Goal: Task Accomplishment & Management: Complete application form

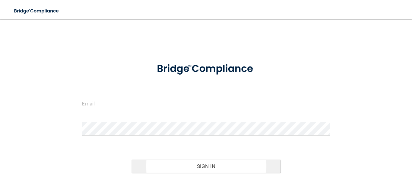
type input "[EMAIL_ADDRESS][DOMAIN_NAME]"
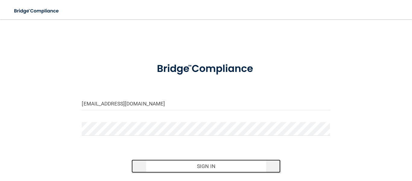
click at [207, 162] on button "Sign In" at bounding box center [206, 165] width 149 height 13
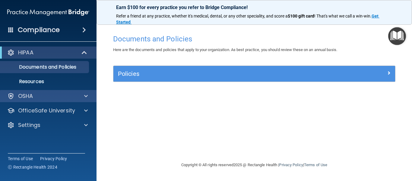
click at [47, 91] on div "OSHA" at bounding box center [48, 96] width 97 height 12
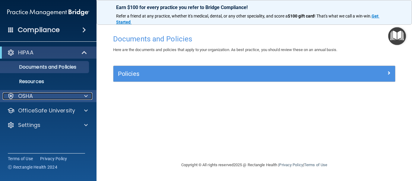
click at [85, 94] on span at bounding box center [86, 95] width 4 height 7
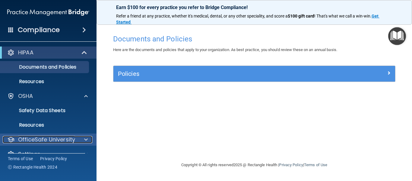
click at [44, 141] on p "OfficeSafe University" at bounding box center [46, 139] width 57 height 7
click at [17, 138] on div "OfficeSafe University" at bounding box center [40, 139] width 75 height 7
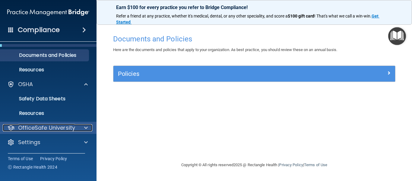
click at [30, 126] on p "OfficeSafe University" at bounding box center [46, 127] width 57 height 7
click at [73, 126] on p "OfficeSafe University" at bounding box center [46, 127] width 57 height 7
click at [73, 127] on p "OfficeSafe University" at bounding box center [46, 127] width 57 height 7
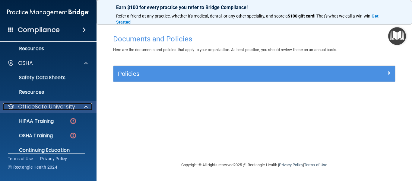
scroll to position [55, 0]
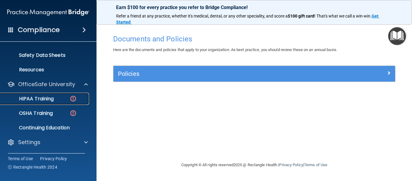
click at [60, 101] on div "HIPAA Training" at bounding box center [45, 99] width 82 height 6
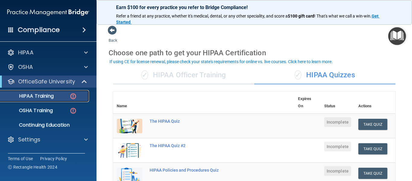
scroll to position [1, 0]
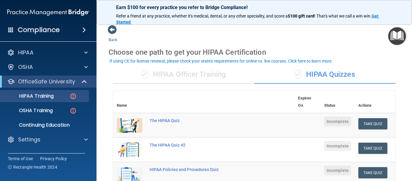
click at [204, 73] on div "✓ HIPAA Officer Training" at bounding box center [183, 75] width 141 height 18
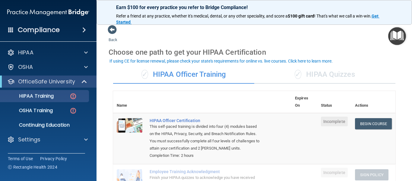
click at [331, 78] on div "✓ HIPAA Quizzes" at bounding box center [325, 75] width 141 height 18
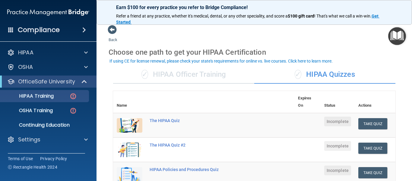
click at [191, 81] on div "✓ HIPAA Officer Training" at bounding box center [183, 75] width 141 height 18
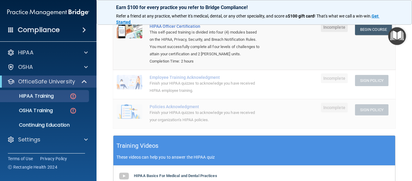
scroll to position [96, 0]
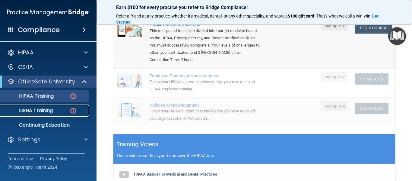
click at [64, 112] on div "OSHA Training" at bounding box center [45, 111] width 82 height 6
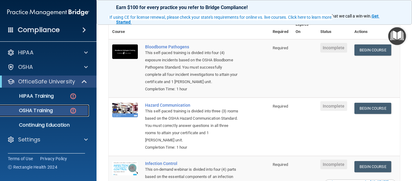
scroll to position [21, 0]
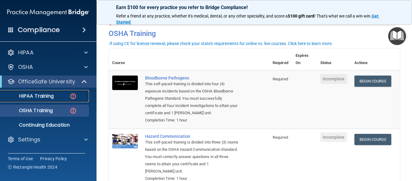
click at [42, 98] on p "HIPAA Training" at bounding box center [29, 96] width 50 height 6
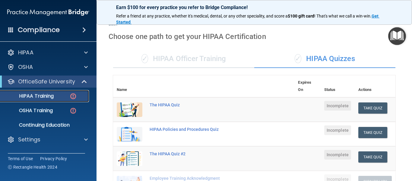
scroll to position [14, 0]
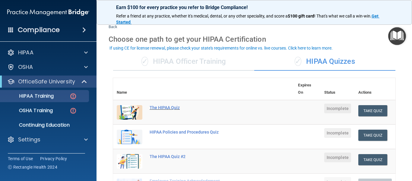
click at [244, 105] on div "The HIPAA Quiz" at bounding box center [207, 107] width 115 height 5
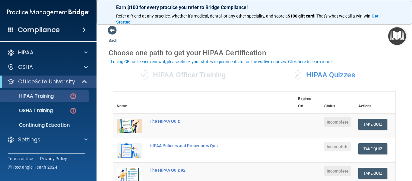
click at [162, 80] on div "✓ HIPAA Officer Training" at bounding box center [183, 75] width 141 height 18
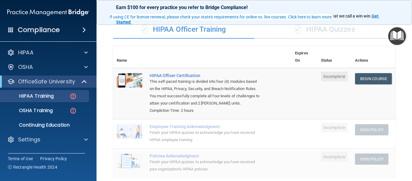
scroll to position [41, 0]
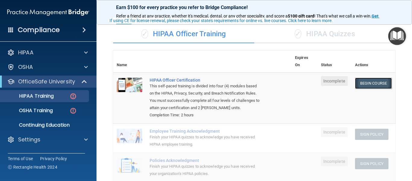
click at [374, 86] on link "Begin Course" at bounding box center [373, 83] width 37 height 11
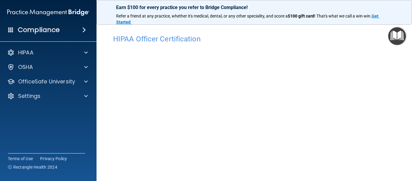
click at [309, 43] on div "HIPAA Officer Certification" at bounding box center [255, 38] width 292 height 15
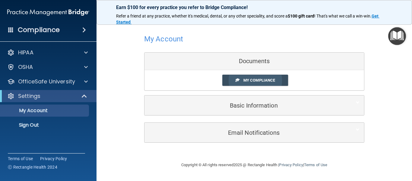
click at [240, 79] on link "My Compliance" at bounding box center [256, 80] width 66 height 11
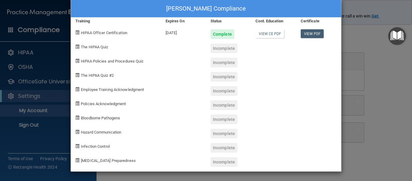
scroll to position [7, 0]
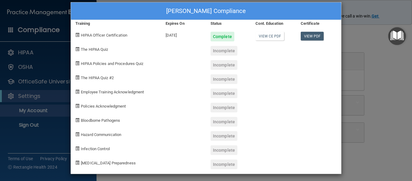
click at [355, 104] on div "Maliyah Galligan's Compliance Training Expires On Status Cont. Education Certif…" at bounding box center [206, 90] width 412 height 181
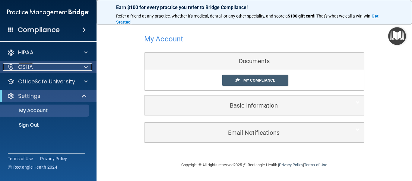
click at [33, 67] on div "OSHA" at bounding box center [40, 66] width 75 height 7
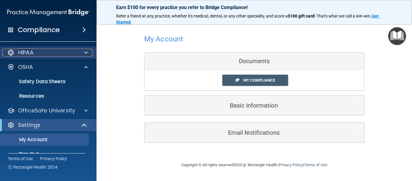
click at [26, 51] on p "HIPAA" at bounding box center [25, 52] width 15 height 7
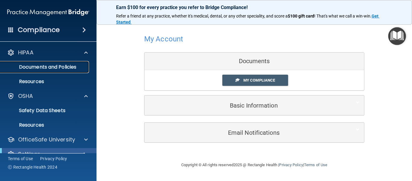
click at [41, 71] on link "Documents and Policies" at bounding box center [41, 67] width 95 height 12
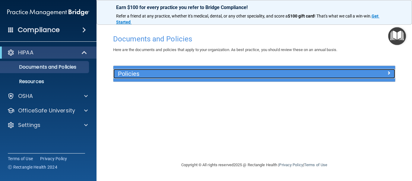
click at [165, 74] on h5 "Policies" at bounding box center [219, 73] width 203 height 7
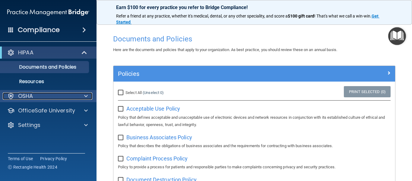
click at [39, 93] on div "OSHA" at bounding box center [40, 95] width 75 height 7
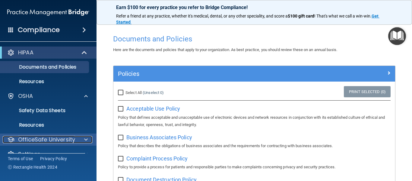
click at [52, 137] on p "OfficeSafe University" at bounding box center [46, 139] width 57 height 7
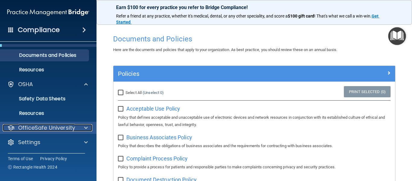
click at [55, 125] on p "OfficeSafe University" at bounding box center [46, 127] width 57 height 7
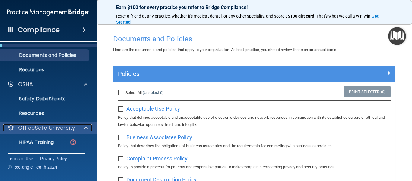
click at [55, 125] on p "OfficeSafe University" at bounding box center [46, 127] width 57 height 7
click at [81, 129] on div at bounding box center [85, 127] width 15 height 7
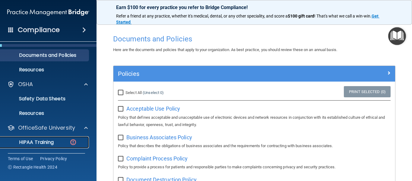
click at [58, 145] on link "HIPAA Training" at bounding box center [41, 142] width 95 height 12
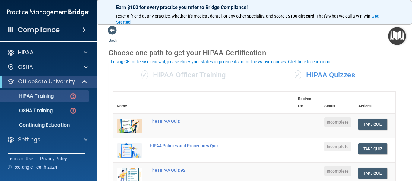
click at [163, 72] on div "✓ HIPAA Officer Training" at bounding box center [183, 75] width 141 height 18
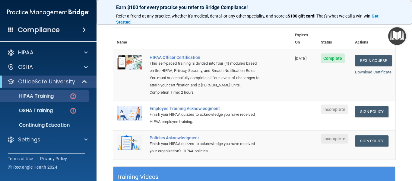
scroll to position [72, 0]
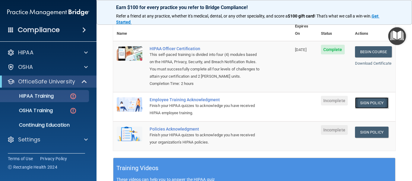
click at [369, 97] on link "Sign Policy" at bounding box center [372, 102] width 34 height 11
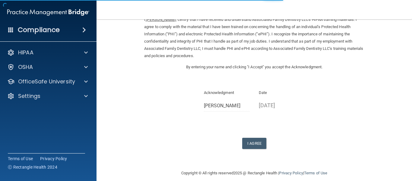
scroll to position [38, 0]
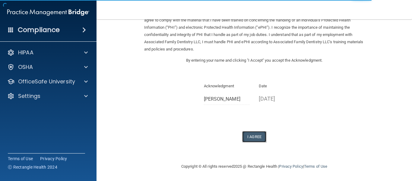
click at [247, 138] on button "I Agree" at bounding box center [254, 136] width 24 height 11
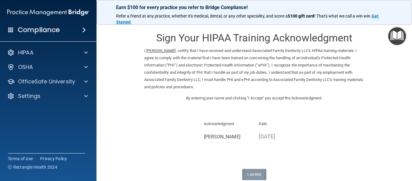
scroll to position [61, 0]
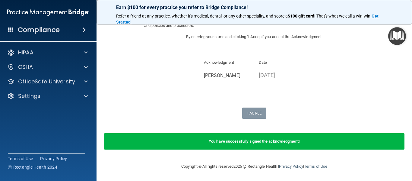
click at [243, 143] on b "You have successfully signed the acknowledgment!" at bounding box center [254, 141] width 91 height 5
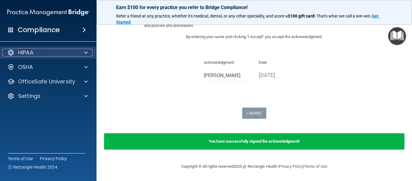
click at [42, 52] on div "HIPAA" at bounding box center [40, 52] width 75 height 7
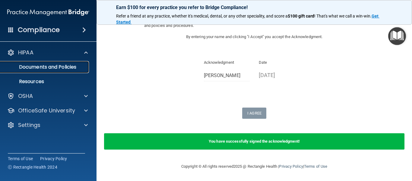
click at [47, 70] on link "Documents and Policies" at bounding box center [41, 67] width 95 height 12
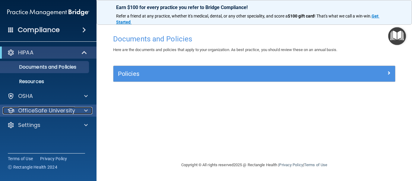
click at [38, 112] on p "OfficeSafe University" at bounding box center [46, 110] width 57 height 7
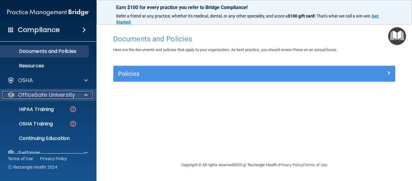
scroll to position [26, 0]
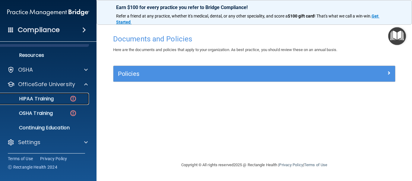
click at [40, 95] on link "HIPAA Training" at bounding box center [41, 99] width 95 height 12
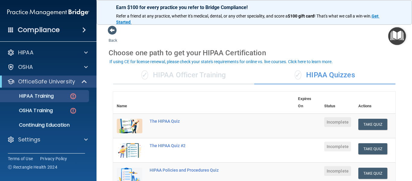
click at [173, 72] on div "✓ HIPAA Officer Training" at bounding box center [183, 75] width 141 height 18
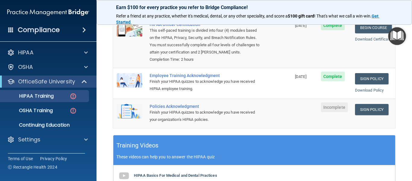
scroll to position [99, 0]
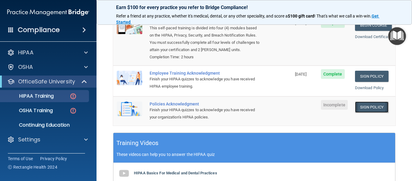
click at [363, 101] on link "Sign Policy" at bounding box center [372, 106] width 34 height 11
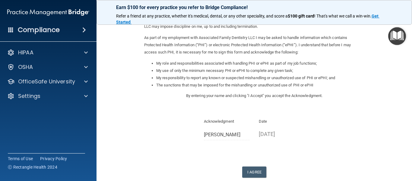
scroll to position [96, 0]
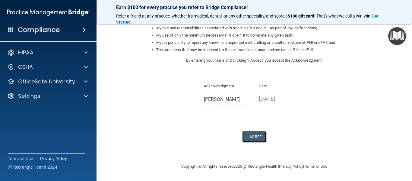
click at [249, 138] on button "I Agree" at bounding box center [254, 136] width 24 height 11
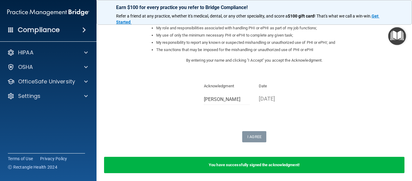
click at [240, 164] on b "You have successfully signed the acknowledgment!" at bounding box center [254, 164] width 91 height 5
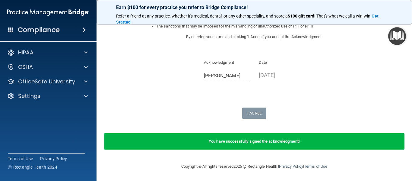
click at [37, 59] on div "HIPAA Documents and Policies Report an Incident Business Associates Emergency P…" at bounding box center [48, 75] width 97 height 63
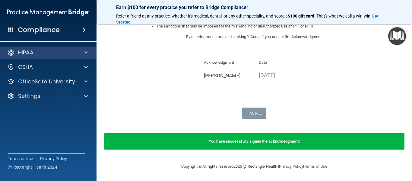
click at [33, 47] on div "HIPAA" at bounding box center [48, 53] width 97 height 12
click at [33, 49] on p "HIPAA" at bounding box center [25, 52] width 15 height 7
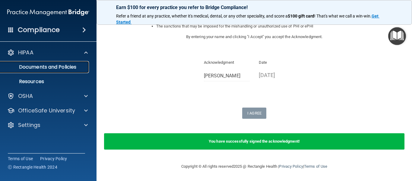
click at [37, 71] on link "Documents and Policies" at bounding box center [41, 67] width 95 height 12
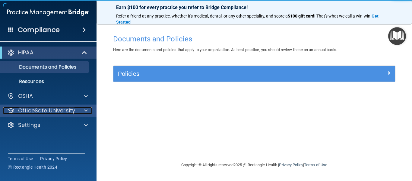
click at [47, 114] on p "OfficeSafe University" at bounding box center [46, 110] width 57 height 7
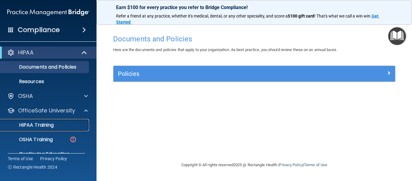
click at [48, 123] on p "HIPAA Training" at bounding box center [29, 125] width 50 height 6
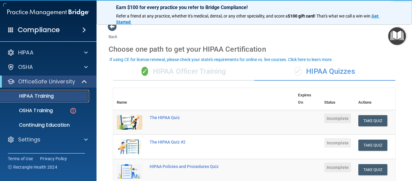
scroll to position [2, 0]
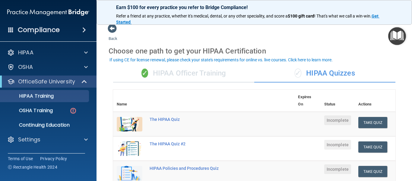
click at [178, 76] on div "✓ HIPAA Officer Training" at bounding box center [183, 73] width 141 height 18
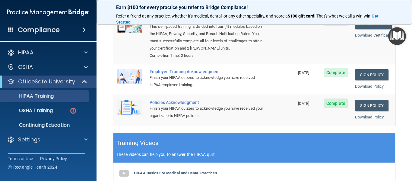
scroll to position [0, 0]
